Goal: Check status: Check status

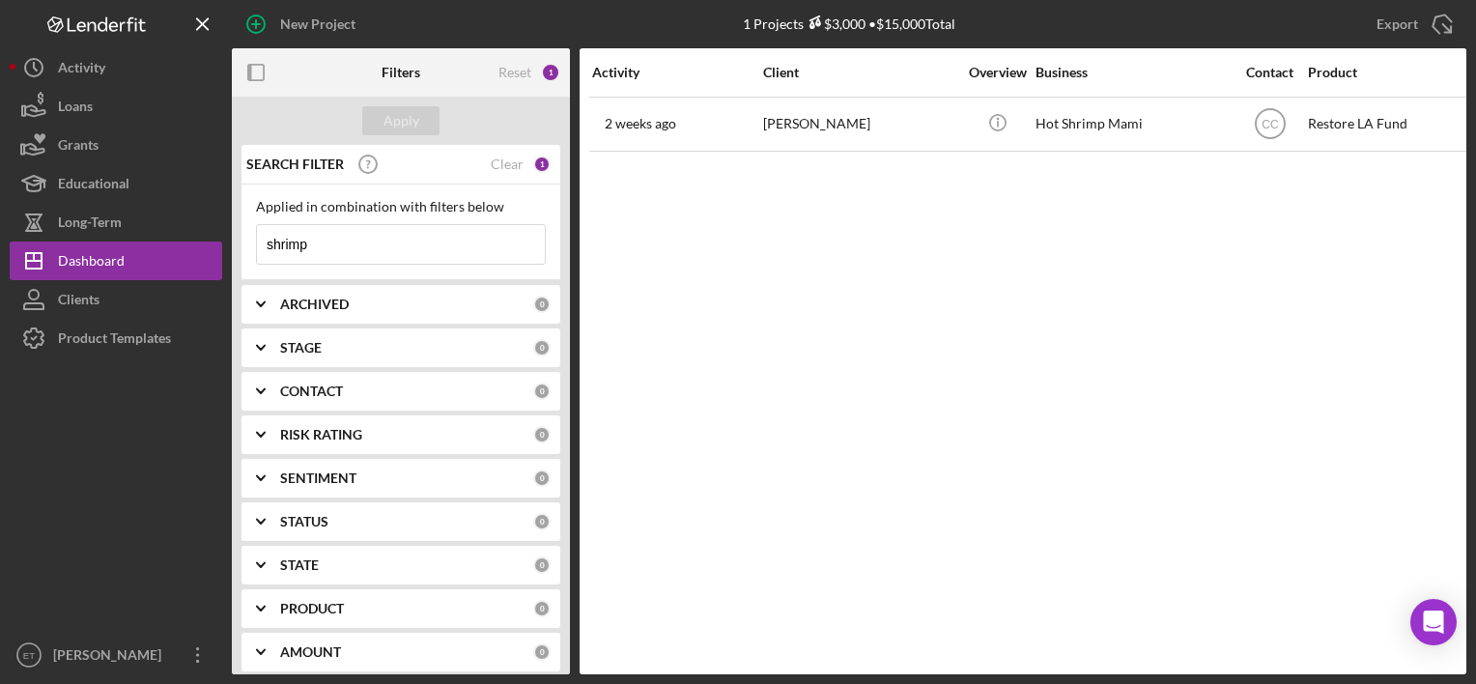
click at [320, 258] on input "shrimp" at bounding box center [401, 244] width 288 height 39
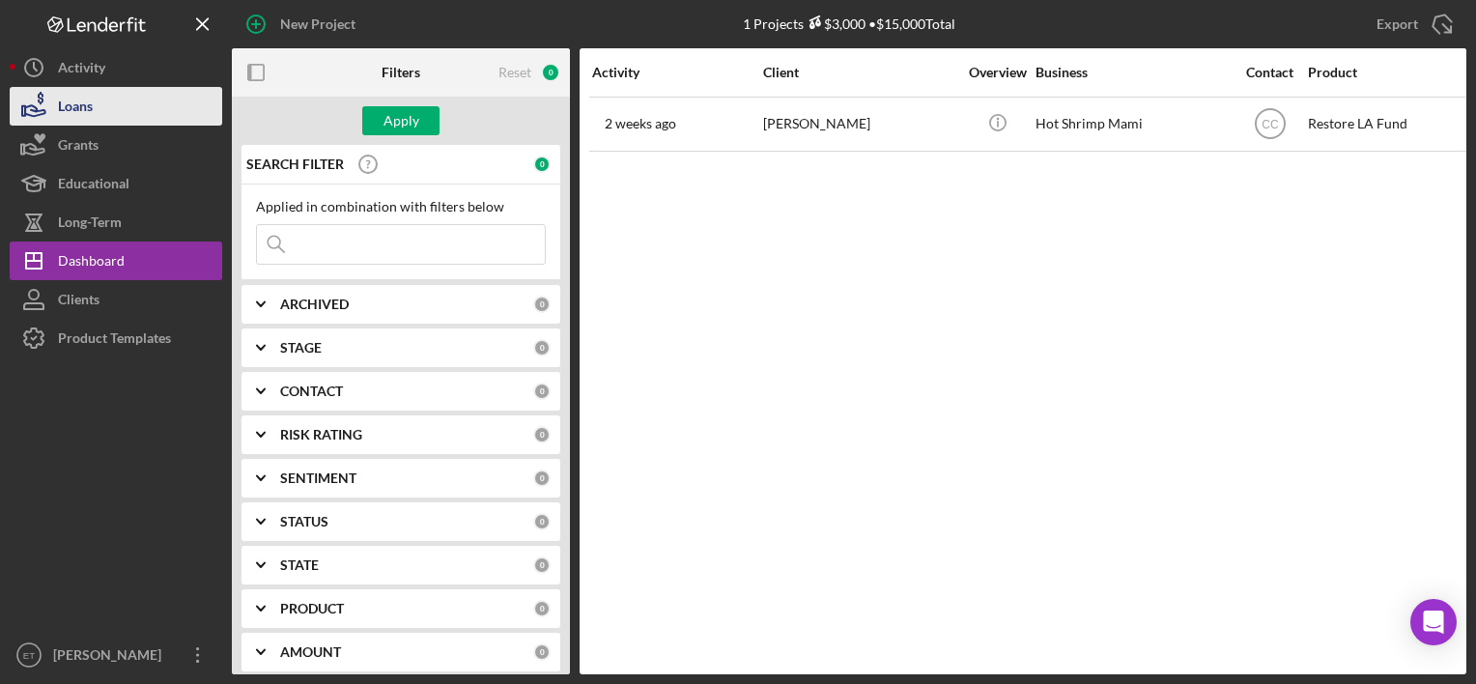
click at [120, 108] on button "Loans" at bounding box center [116, 106] width 213 height 39
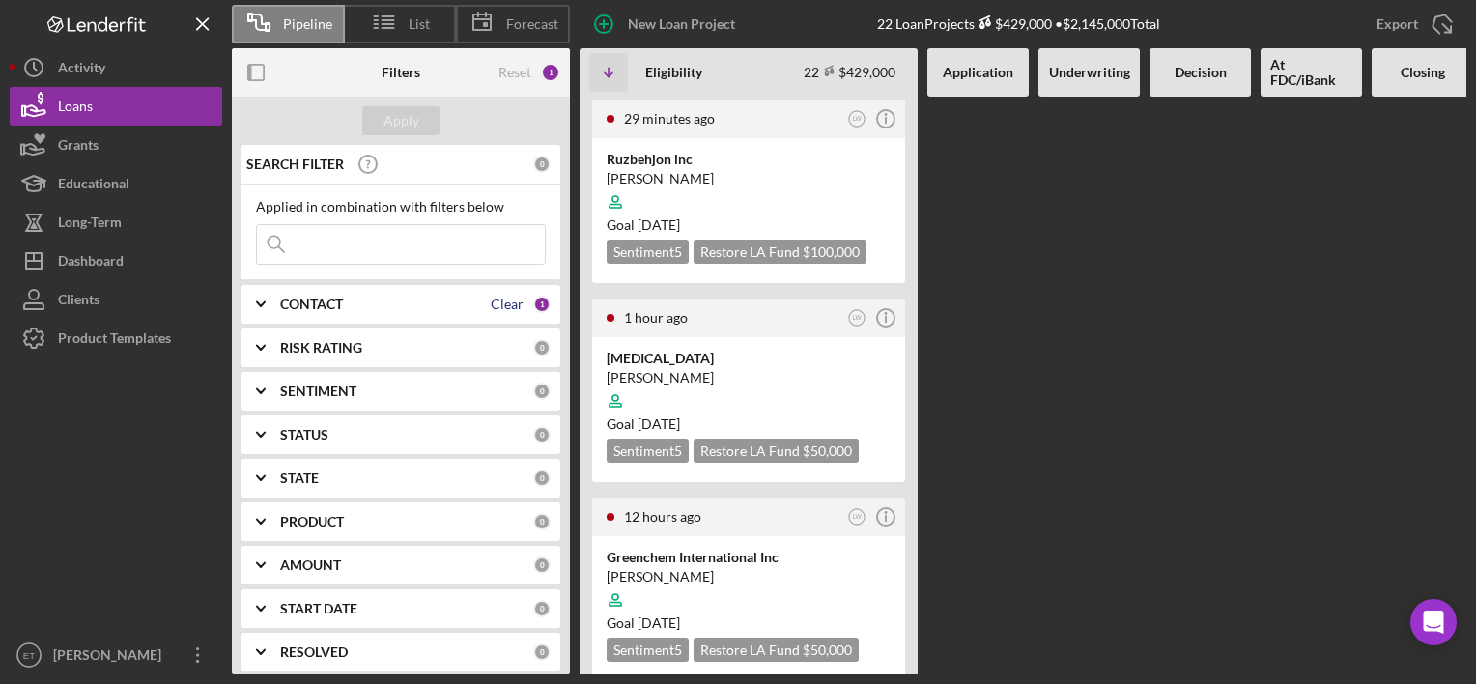
click at [493, 300] on div "Clear" at bounding box center [507, 304] width 33 height 15
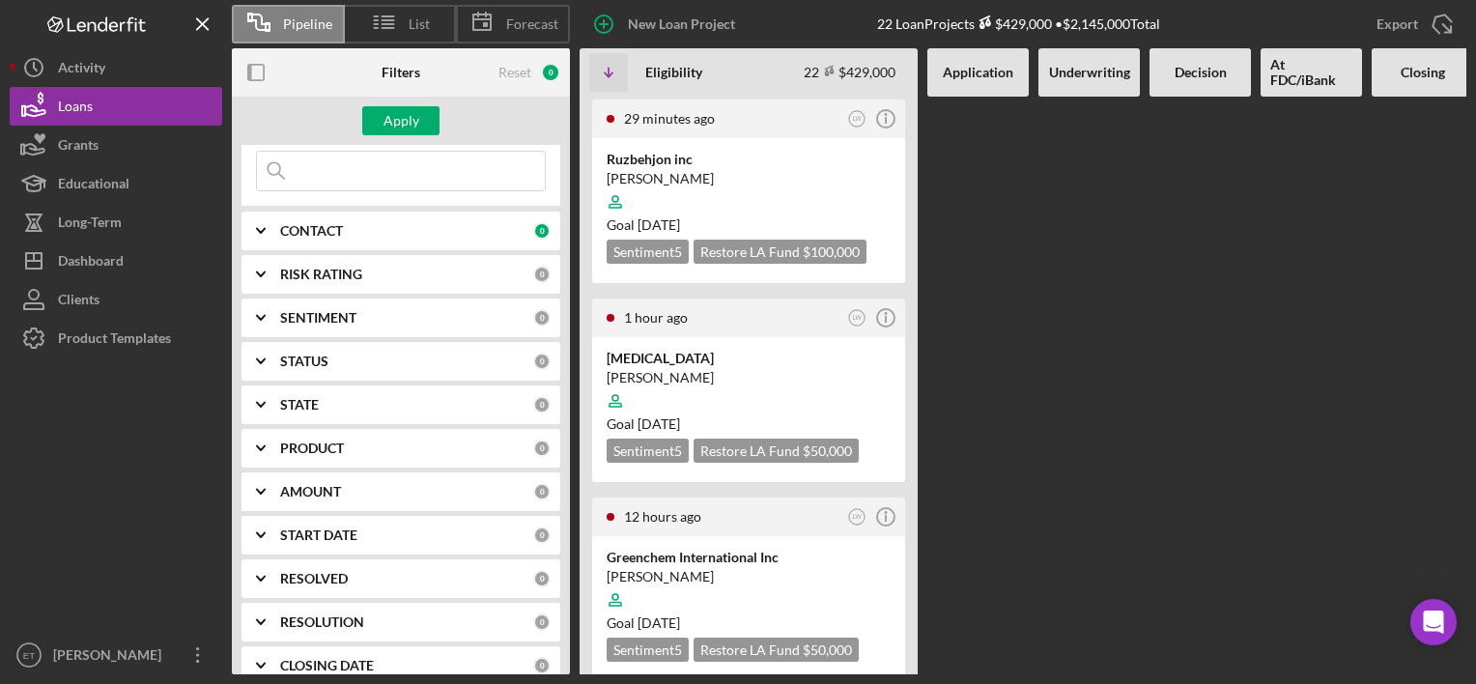
scroll to position [43, 0]
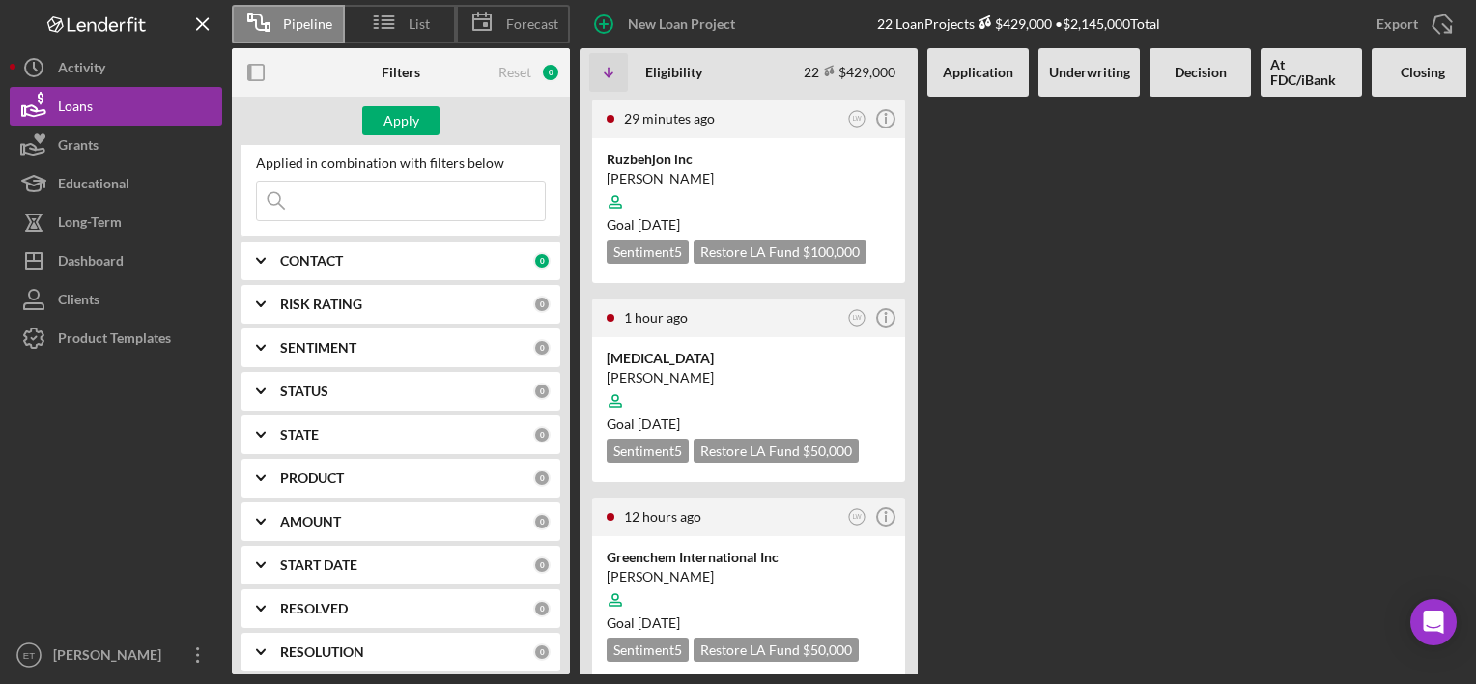
click at [339, 248] on div "CONTACT 0" at bounding box center [415, 261] width 271 height 39
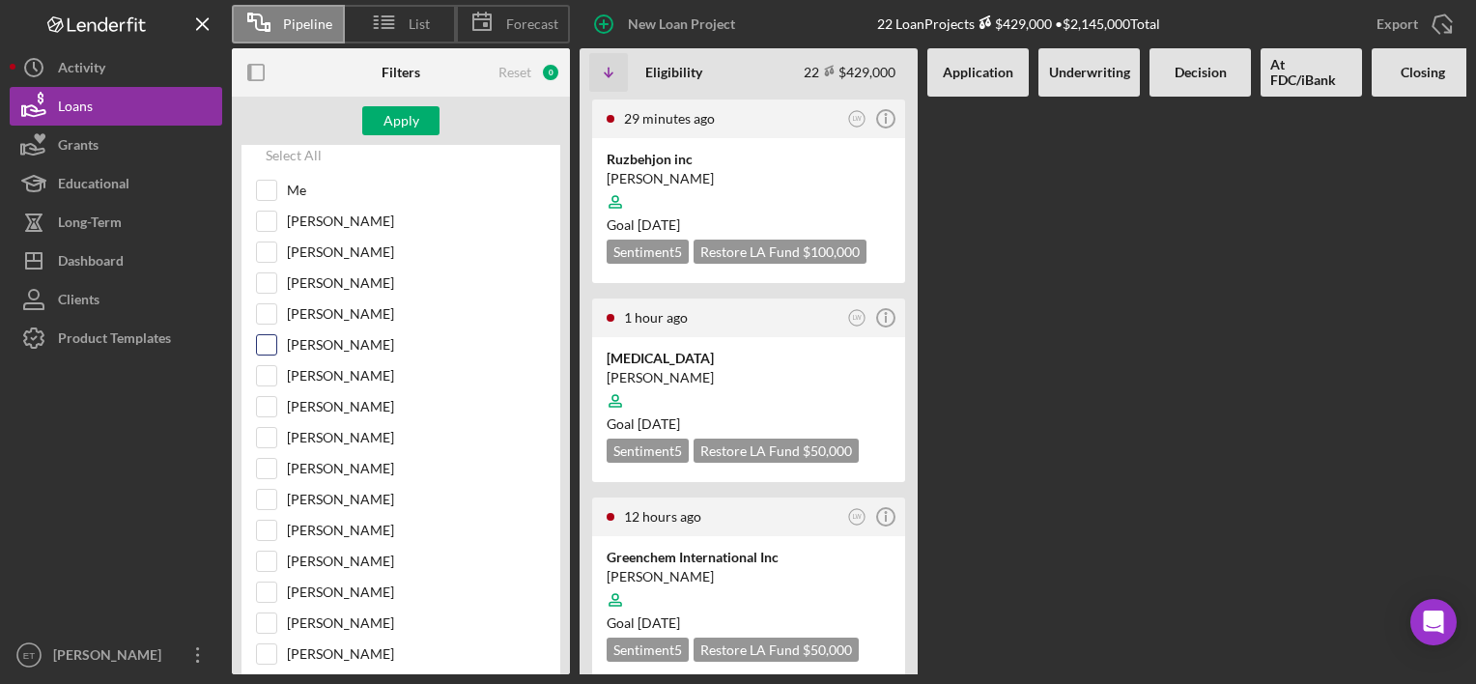
scroll to position [237, 0]
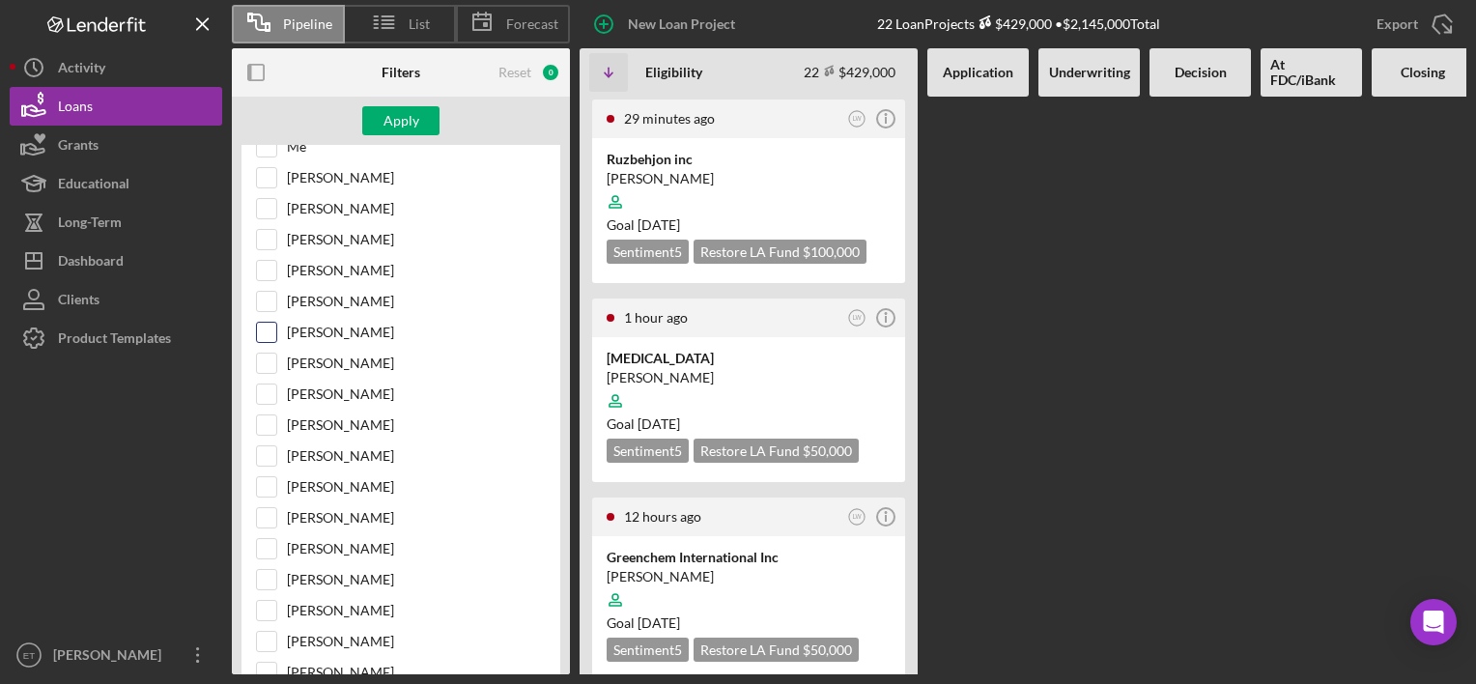
click at [351, 329] on label "[PERSON_NAME]" at bounding box center [416, 332] width 259 height 19
click at [276, 329] on input "[PERSON_NAME]" at bounding box center [266, 332] width 19 height 19
checkbox input "true"
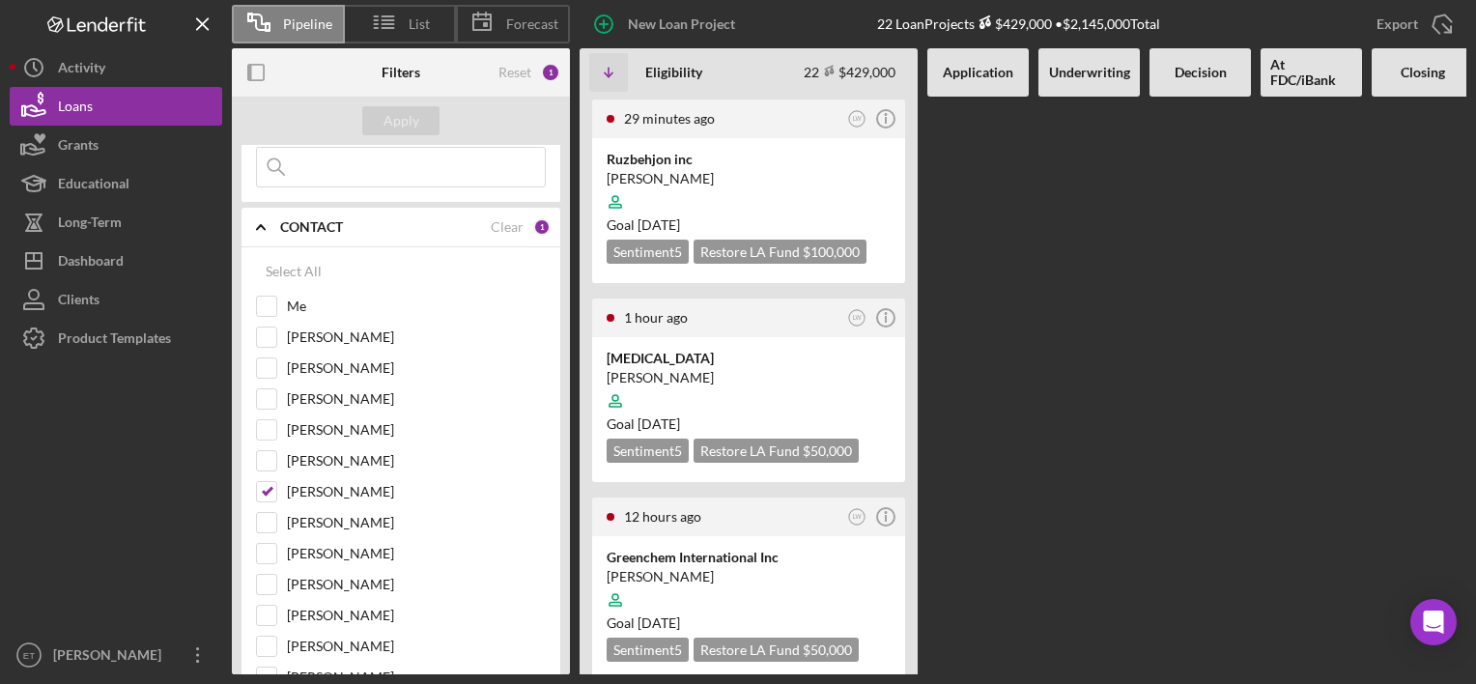
scroll to position [0, 0]
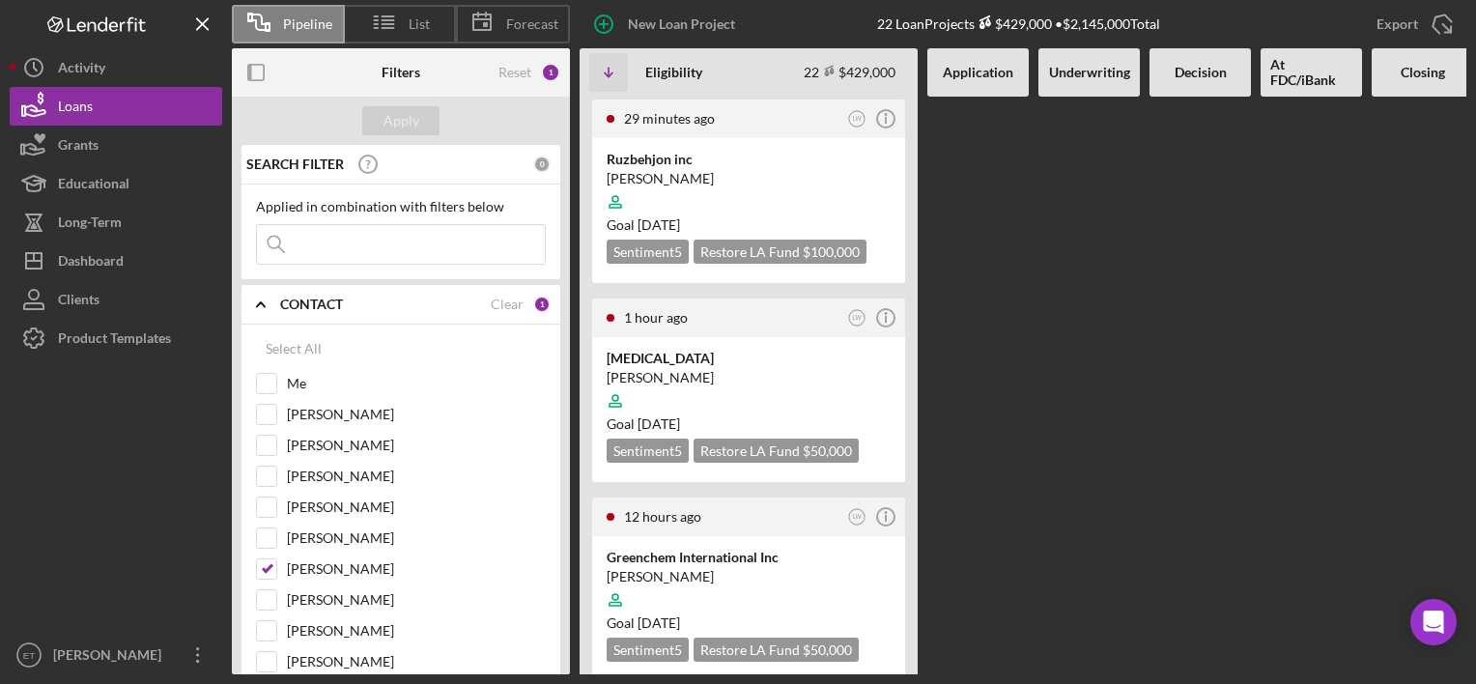
click at [276, 303] on icon "Icon/Expander" at bounding box center [261, 304] width 48 height 48
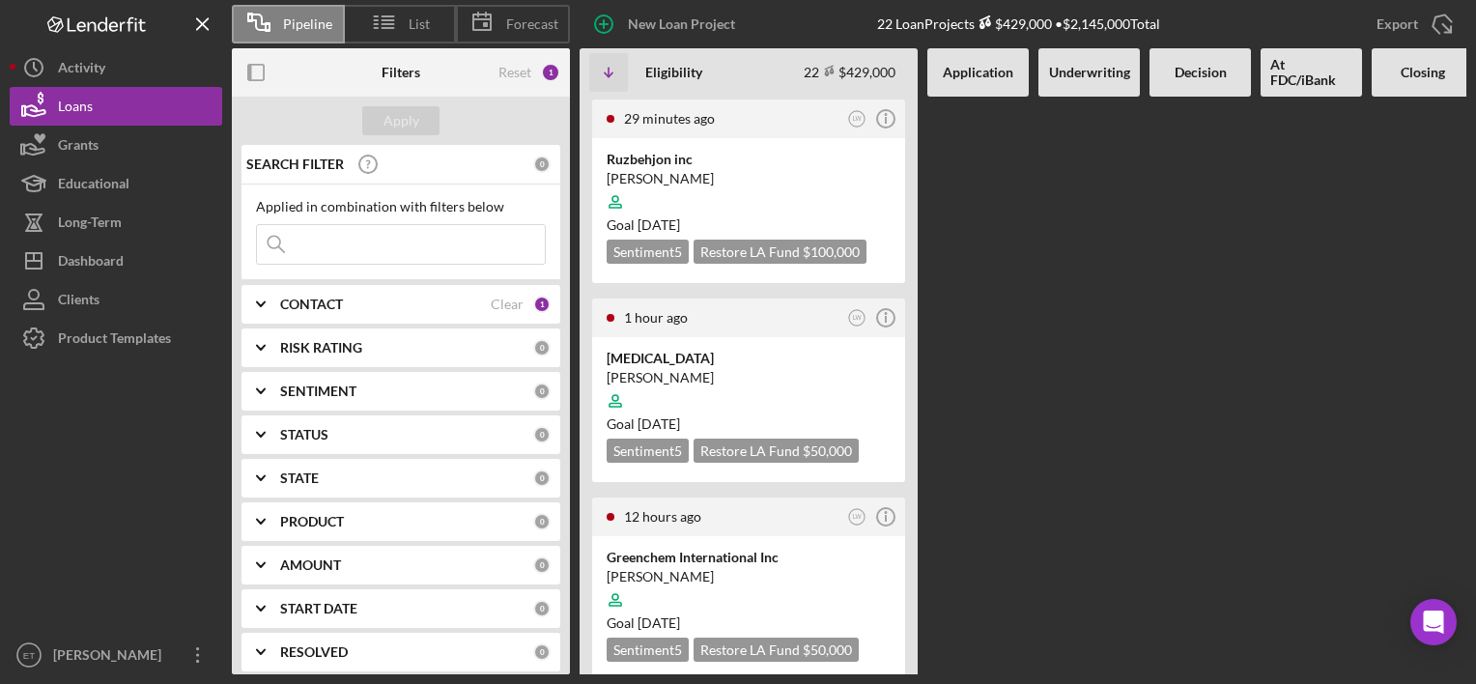
click at [276, 303] on icon "Icon/Expander" at bounding box center [261, 304] width 48 height 48
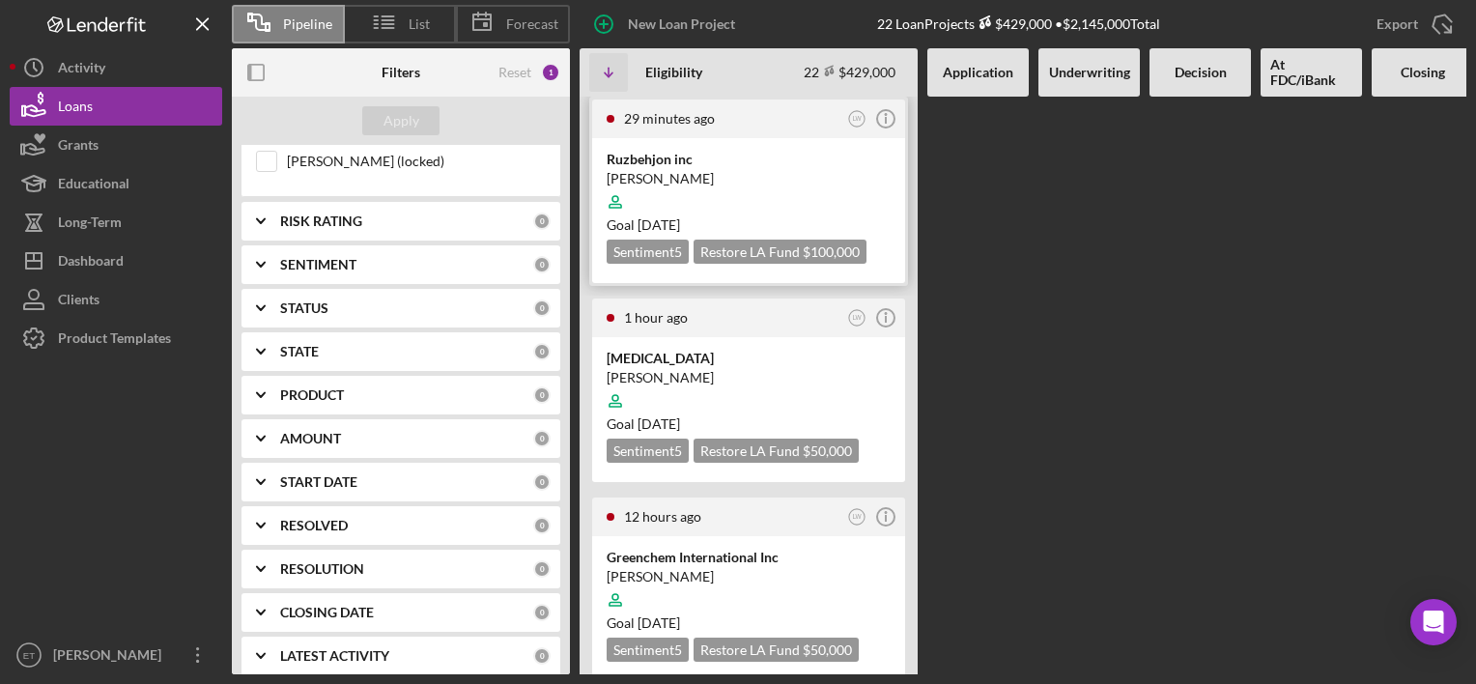
click at [760, 197] on div at bounding box center [749, 202] width 284 height 37
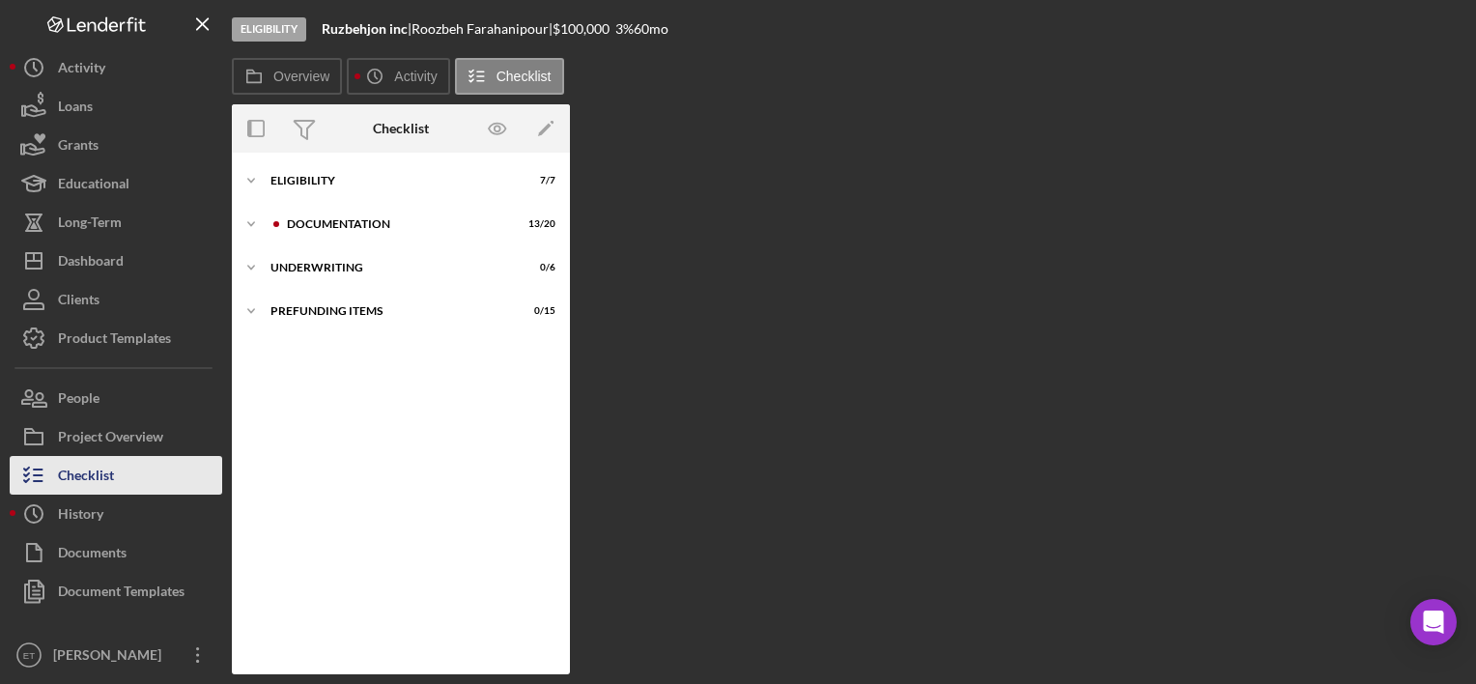
click at [145, 471] on button "Checklist" at bounding box center [116, 475] width 213 height 39
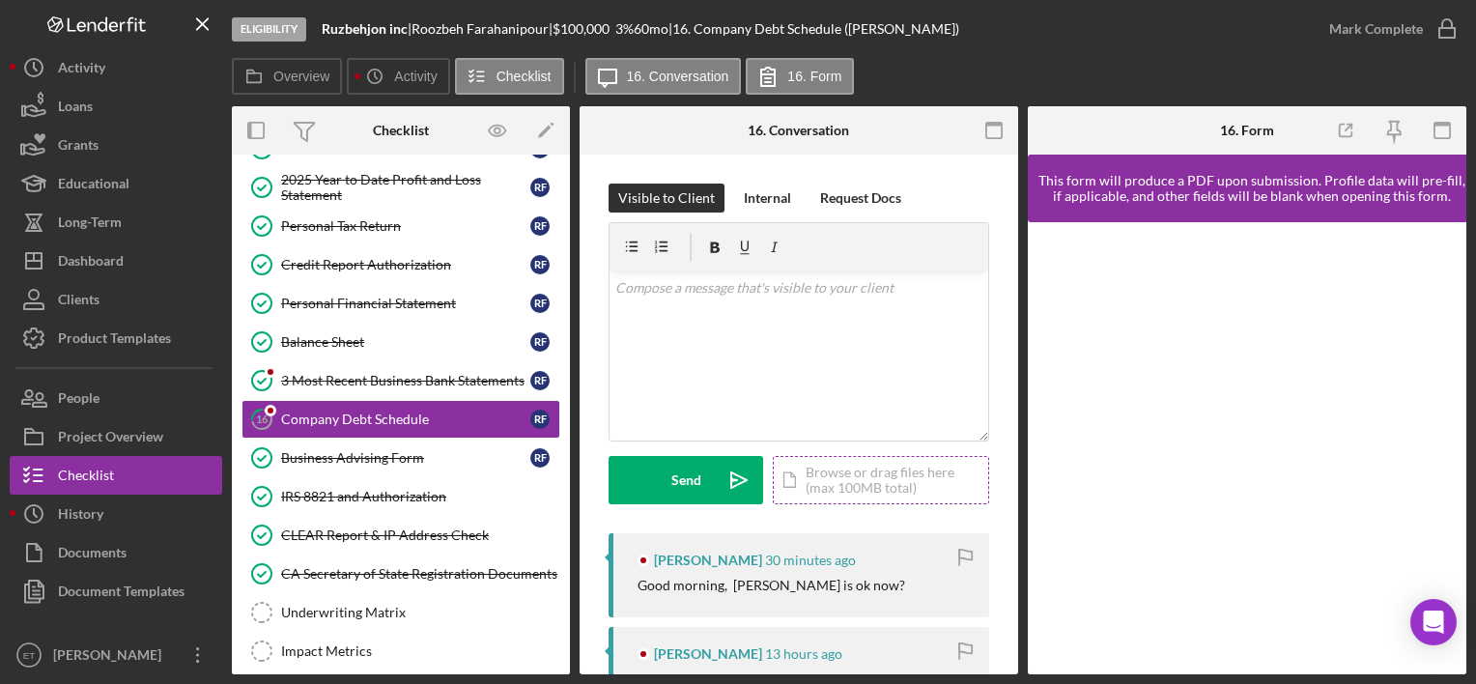
scroll to position [290, 0]
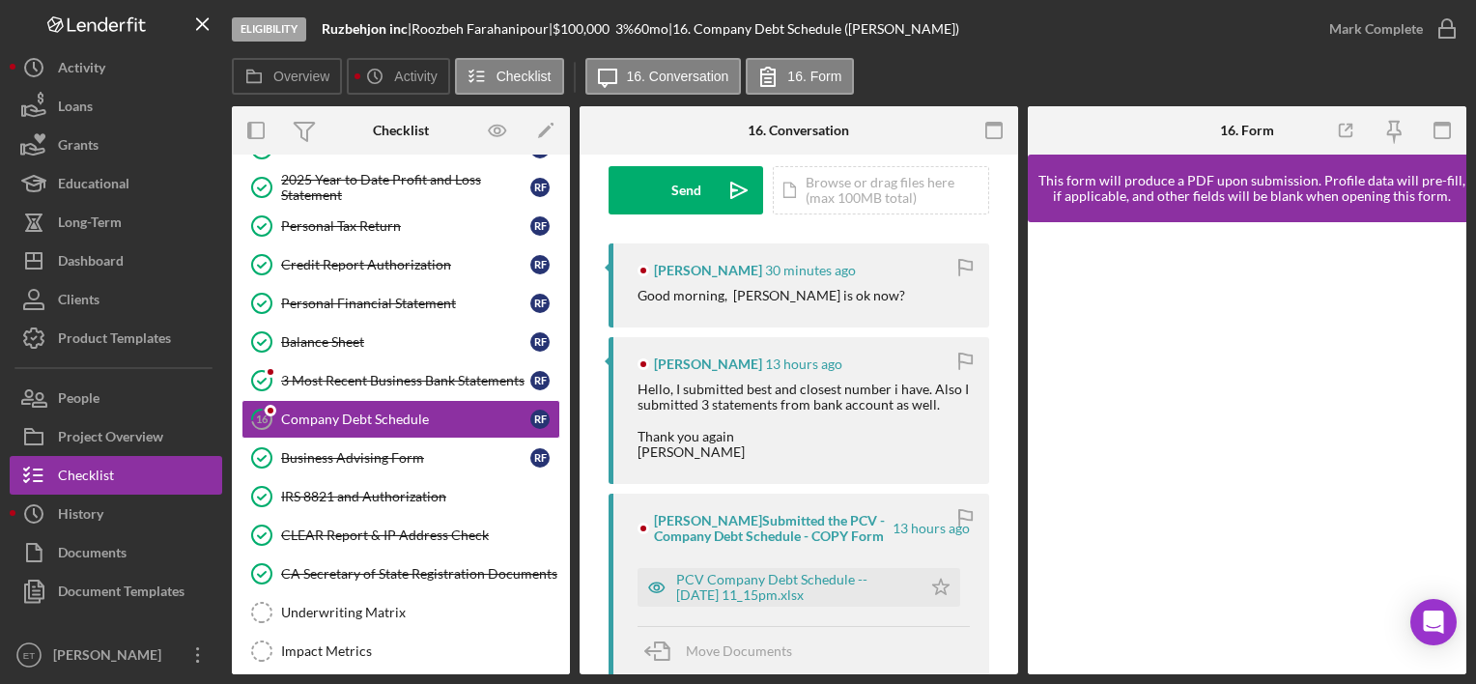
click at [757, 449] on div "Hello, I submitted best and closest number i have. Also I submitted 3 statement…" at bounding box center [804, 420] width 332 height 77
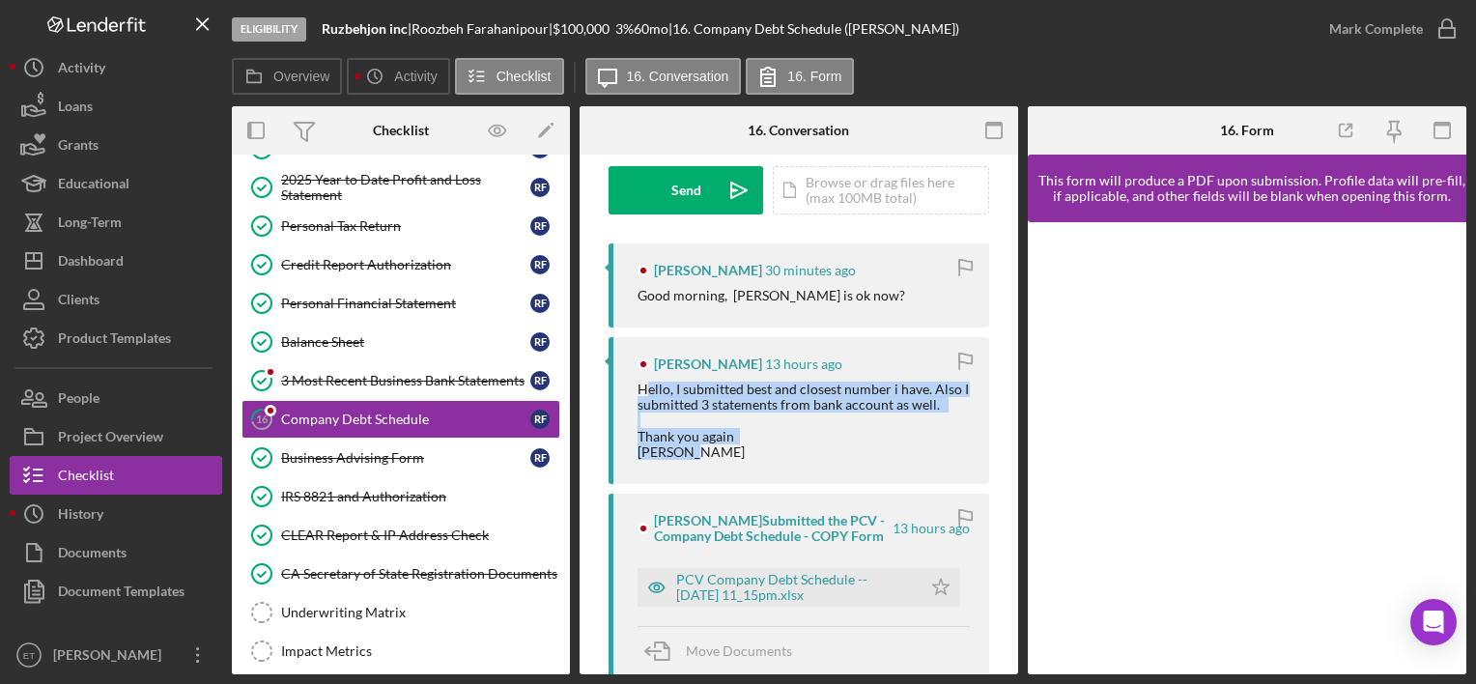
drag, startPoint x: 730, startPoint y: 456, endPoint x: 643, endPoint y: 383, distance: 114.6
click at [643, 383] on div "Hello, I submitted best and closest number i have. Also I submitted 3 statement…" at bounding box center [804, 420] width 332 height 77
drag, startPoint x: 701, startPoint y: 389, endPoint x: 765, endPoint y: 463, distance: 97.9
click at [765, 463] on div "[PERSON_NAME] 13 hours ago Hello, I submitted best and closest number i have. A…" at bounding box center [799, 410] width 381 height 147
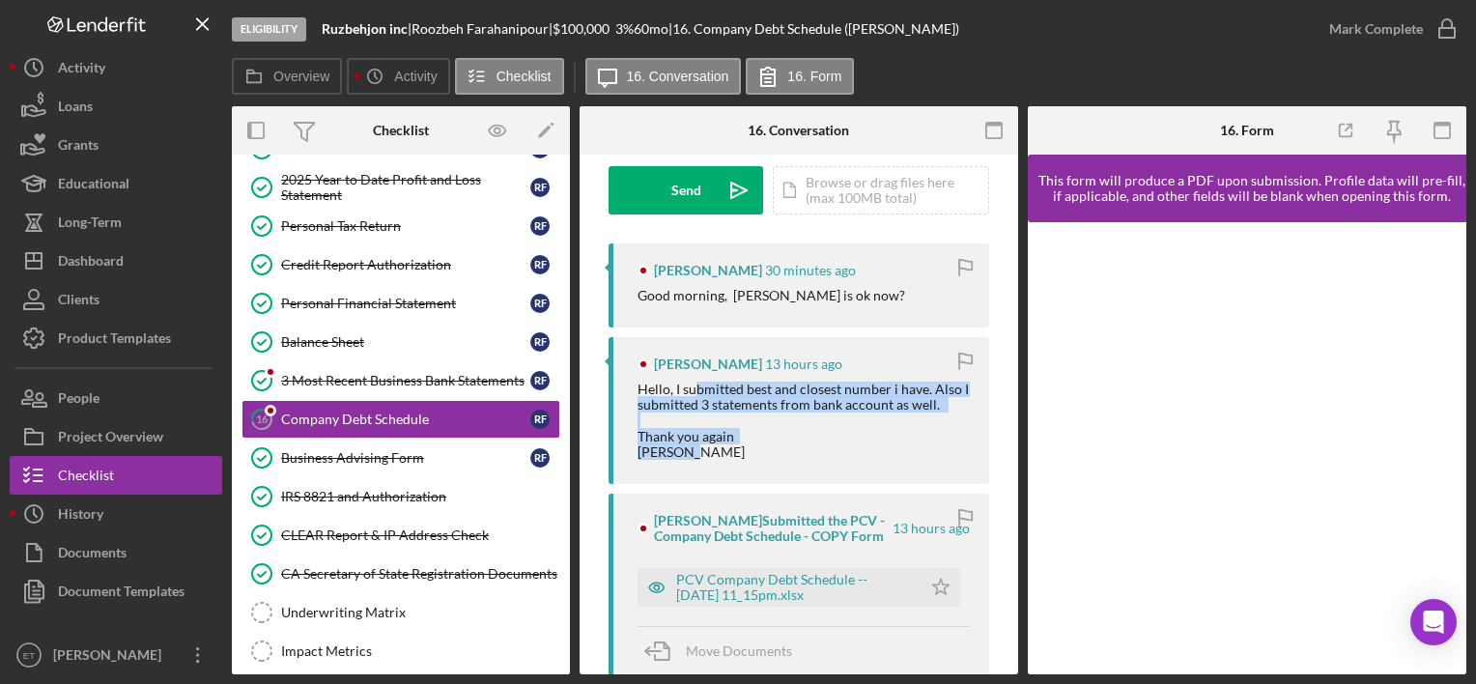
click at [765, 463] on div "[PERSON_NAME] 13 hours ago Hello, I submitted best and closest number i have. A…" at bounding box center [799, 410] width 381 height 147
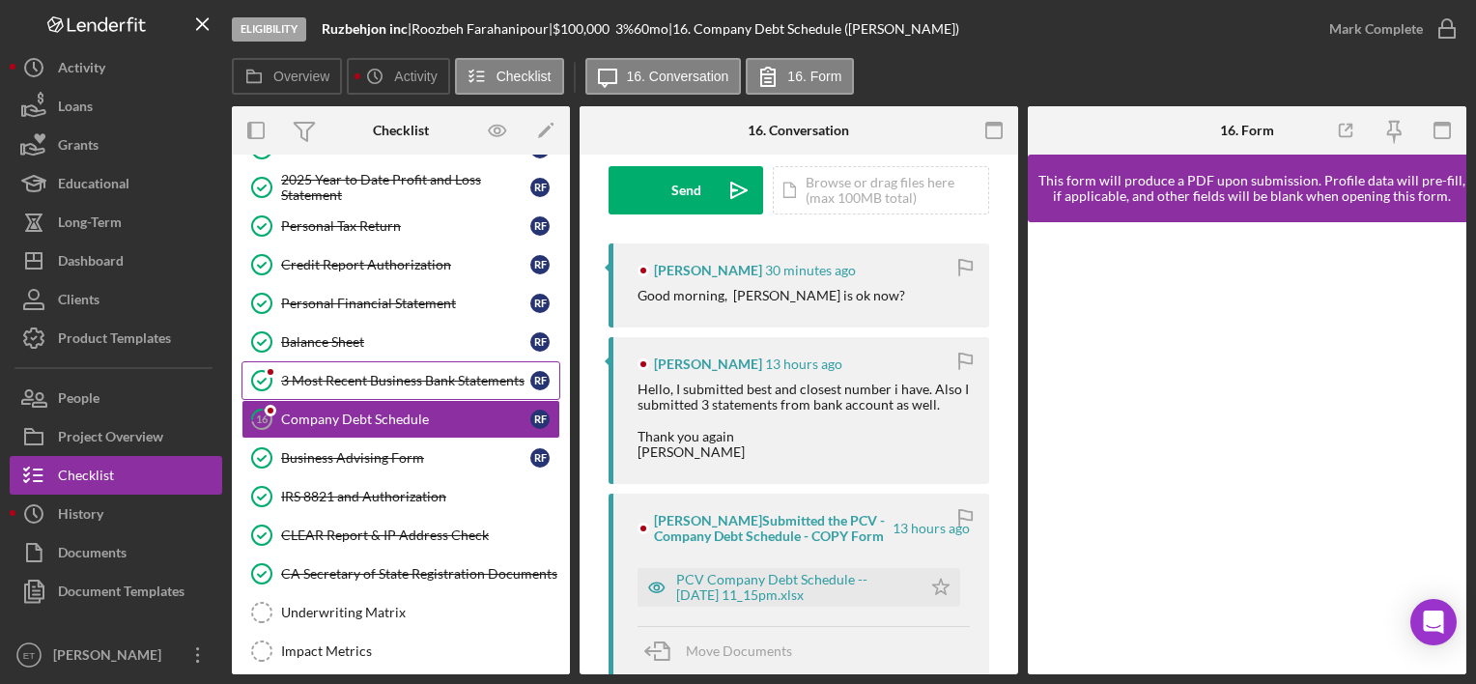
click at [320, 361] on link "3 Most Recent Business Bank Statements 3 Most Recent Business Bank Statements R…" at bounding box center [401, 380] width 319 height 39
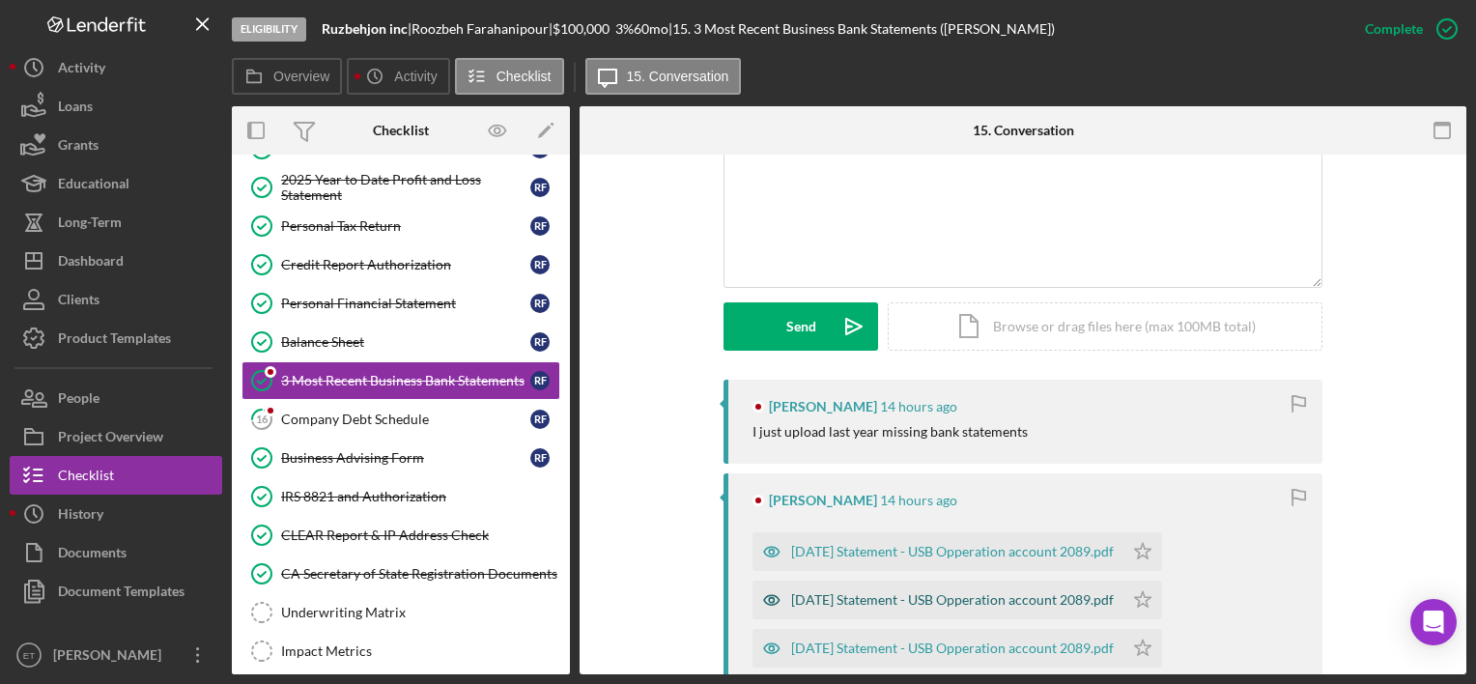
scroll to position [386, 0]
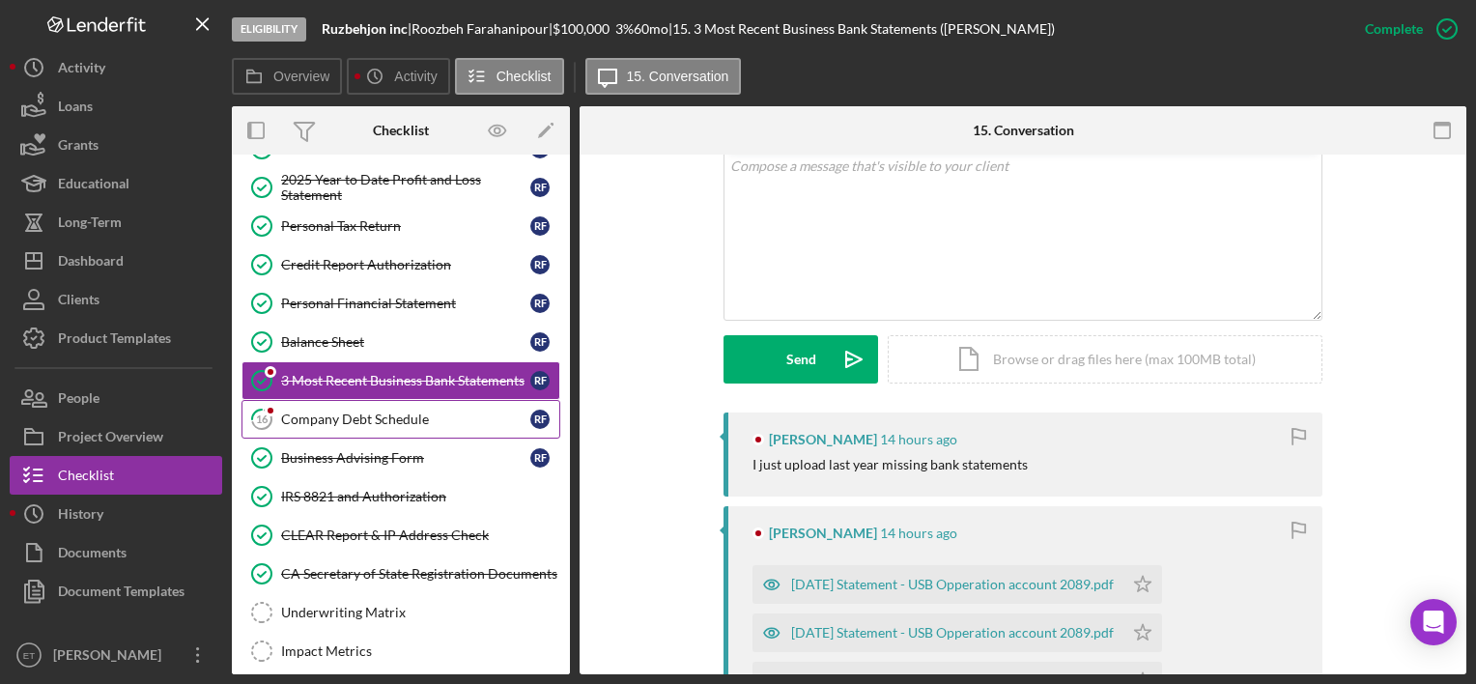
click at [382, 416] on div "Company Debt Schedule" at bounding box center [405, 419] width 249 height 15
